Goal: Task Accomplishment & Management: Manage account settings

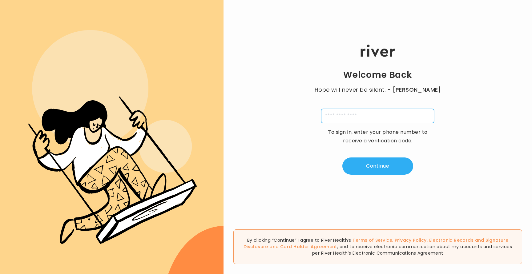
click at [366, 117] on input "tel" at bounding box center [377, 116] width 113 height 14
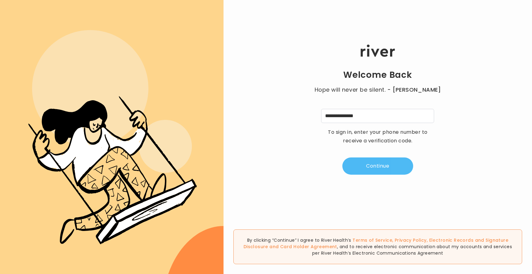
click at [370, 166] on button "Continue" at bounding box center [377, 166] width 71 height 17
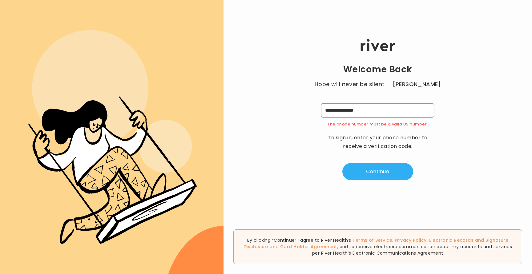
click at [375, 111] on input "**********" at bounding box center [377, 110] width 113 height 14
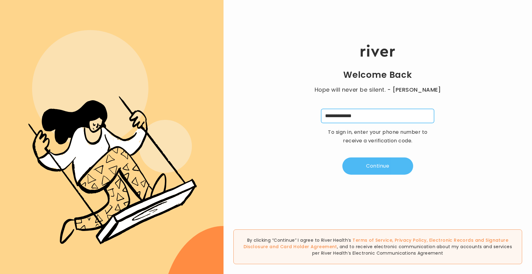
type input "**********"
click at [375, 169] on button "Continue" at bounding box center [377, 166] width 71 height 17
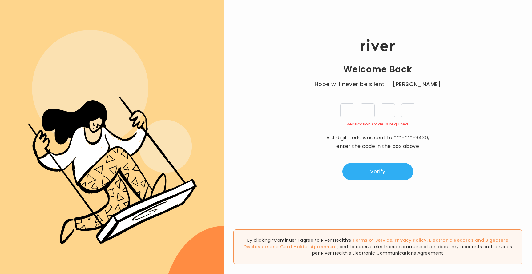
click at [393, 96] on div "Welcome Back Hope will never be silent. - [PERSON_NAME] Verification Code is re…" at bounding box center [377, 109] width 308 height 165
click at [349, 110] on input "tel" at bounding box center [347, 110] width 14 height 14
type input "*"
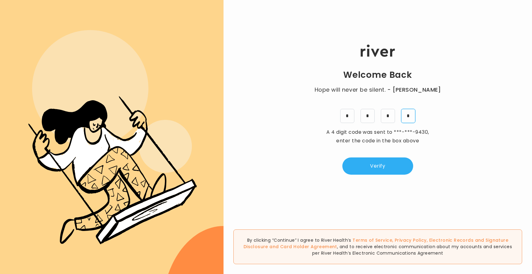
type input "*"
click at [379, 150] on div "Welcome Back Hope will never be silent. - [PERSON_NAME] * * * * A 4 digit code …" at bounding box center [377, 109] width 308 height 165
click at [371, 165] on button "Verify" at bounding box center [377, 166] width 71 height 17
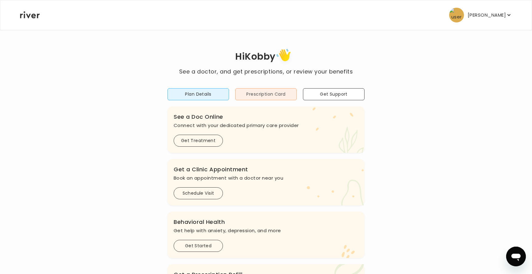
click at [282, 98] on button "Prescription Card" at bounding box center [266, 94] width 62 height 12
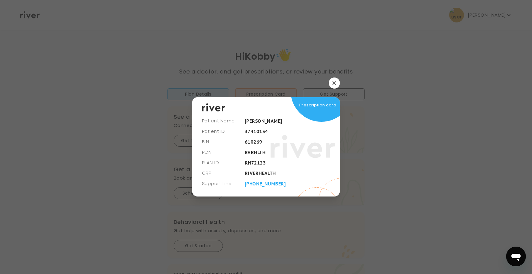
click at [337, 82] on button "button" at bounding box center [334, 83] width 11 height 11
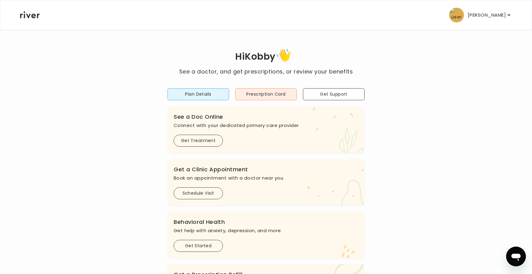
click at [500, 16] on p "[PERSON_NAME]" at bounding box center [486, 15] width 38 height 9
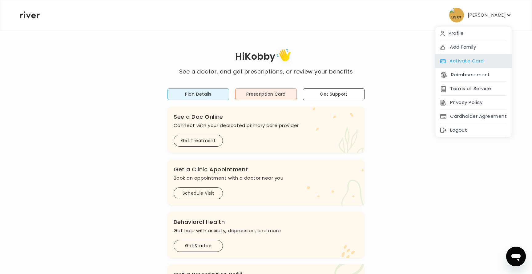
click at [471, 59] on div "Activate Card" at bounding box center [473, 61] width 76 height 14
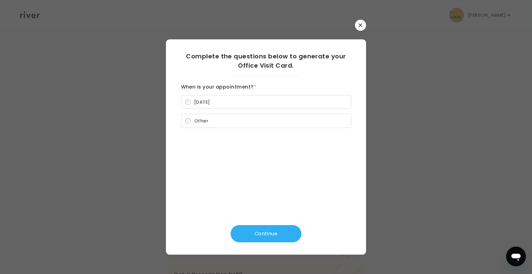
click at [257, 108] on label "[DATE]" at bounding box center [266, 102] width 170 height 14
click at [261, 236] on button "Continue" at bounding box center [265, 233] width 71 height 17
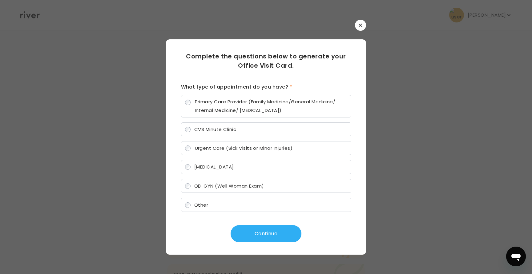
click at [214, 212] on label "Other" at bounding box center [266, 205] width 170 height 14
click at [229, 111] on span "Primary Care Provider (Family Medicine/General Medicine/ Internal Medicine/ [ME…" at bounding box center [271, 106] width 152 height 17
click at [225, 132] on span "CVS Minute Clinic" at bounding box center [215, 129] width 42 height 6
click at [279, 229] on button "Continue" at bounding box center [265, 233] width 71 height 17
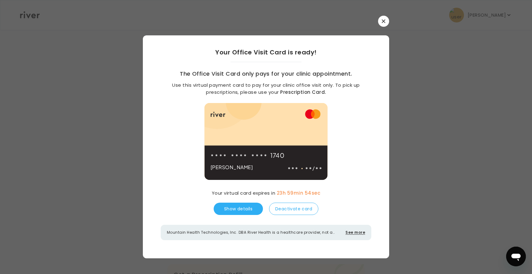
click at [376, 172] on div "Your Office Visit Card is ready! The Office Visit Card only pays for your clini…" at bounding box center [266, 143] width 246 height 217
click at [381, 27] on div "Your Office Visit Card The Office Visit Card only pays for your clinic appointm…" at bounding box center [266, 137] width 246 height 243
click at [383, 23] on icon "button" at bounding box center [383, 21] width 4 height 4
